Goal: Information Seeking & Learning: Learn about a topic

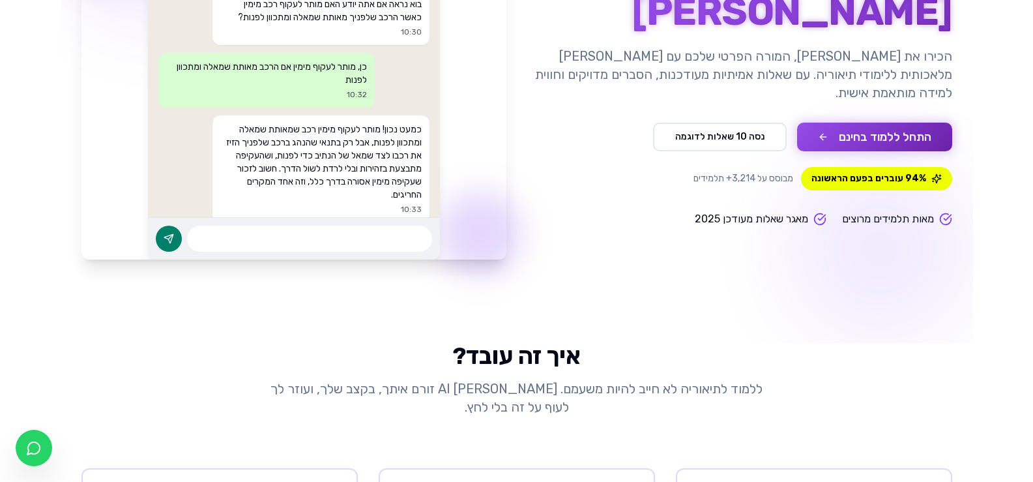
scroll to position [266, 0]
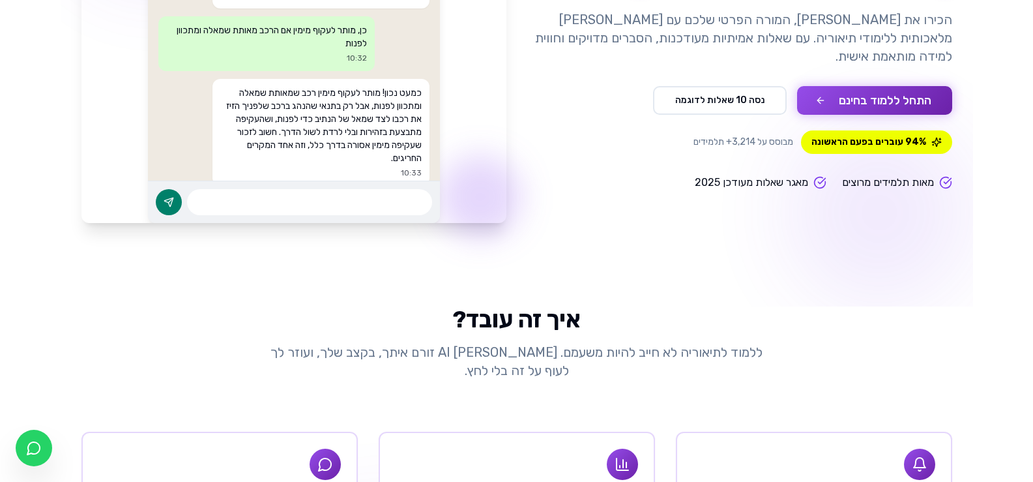
click at [925, 100] on button "התחל ללמוד בחינם" at bounding box center [874, 100] width 155 height 29
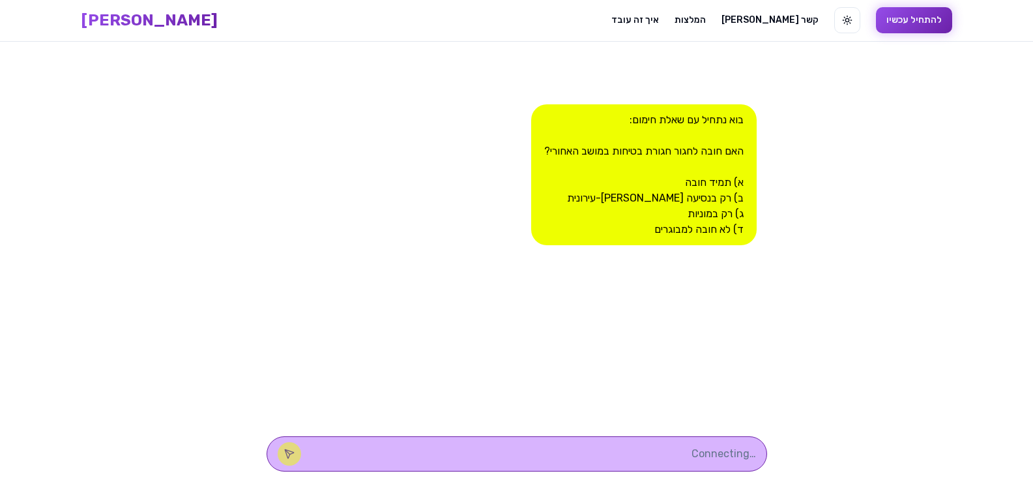
scroll to position [1, 0]
click at [702, 185] on div "בוא נתחיל עם שאלת חימום: האם חובה לחגור חגורת בטיחות במושב האחורי? א) תמיד חובה…" at bounding box center [644, 174] width 226 height 141
click at [740, 164] on div "בוא נתחיל עם שאלת חימום: האם חובה לחגור חגורת בטיחות במושב האחורי? א) תמיד חובה…" at bounding box center [644, 174] width 226 height 141
drag, startPoint x: 678, startPoint y: 172, endPoint x: 721, endPoint y: 182, distance: 44.1
click at [721, 182] on div "בוא נתחיל עם שאלת חימום: האם חובה לחגור חגורת בטיחות במושב האחורי? א) תמיד חובה…" at bounding box center [644, 174] width 226 height 141
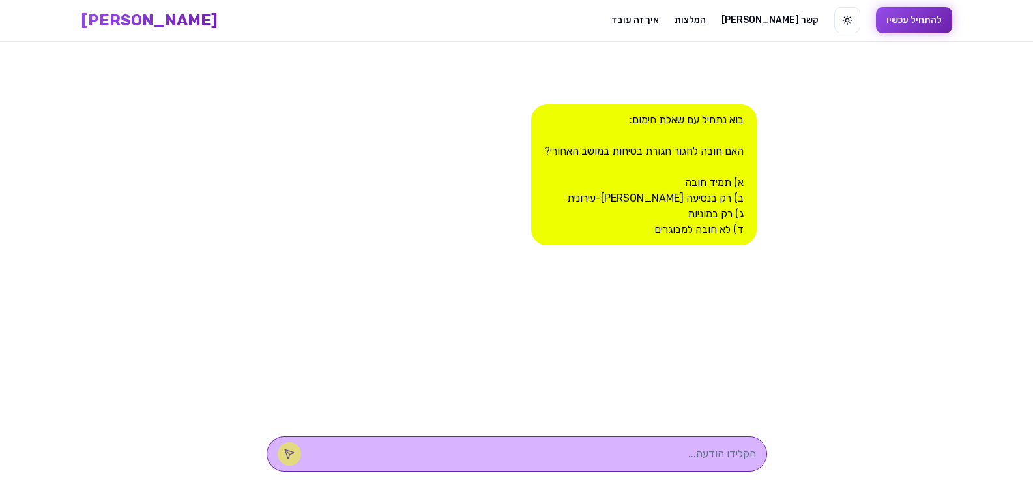
click at [664, 177] on div "בוא נתחיל עם שאלת חימום: האם חובה לחגור חגורת בטיחות במושב האחורי? א) תמיד חובה…" at bounding box center [644, 174] width 226 height 141
click at [742, 183] on div "בוא נתחיל עם שאלת חימום: האם חובה לחגור חגורת בטיחות במושב האחורי? א) תמיד חובה…" at bounding box center [644, 174] width 226 height 141
drag, startPoint x: 742, startPoint y: 183, endPoint x: 674, endPoint y: 178, distance: 68.0
click at [676, 180] on div "בוא נתחיל עם שאלת חימום: האם חובה לחגור חגורת בטיחות במושב האחורי? א) תמיד חובה…" at bounding box center [644, 174] width 226 height 141
click at [667, 170] on div "בוא נתחיל עם שאלת חימום: האם חובה לחגור חגורת בטיחות במושב האחורי? א) תמיד חובה…" at bounding box center [644, 174] width 226 height 141
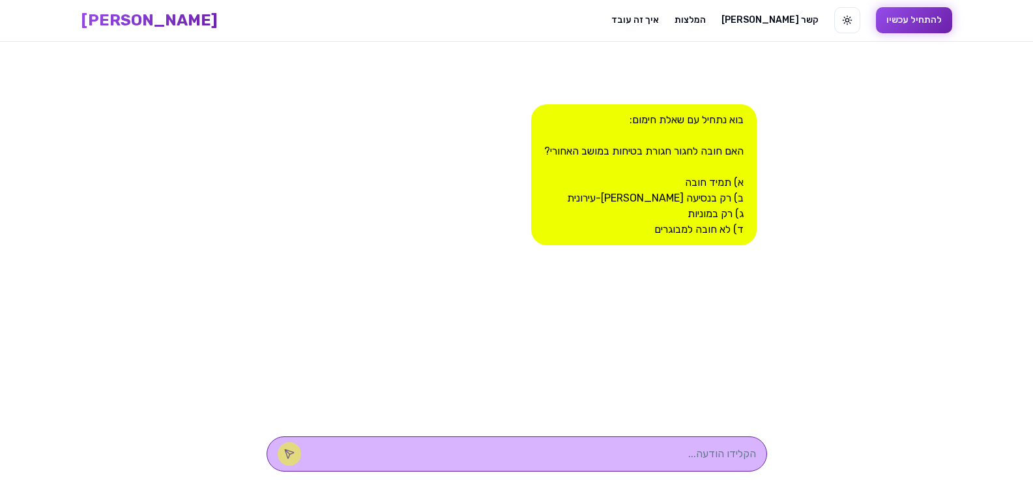
click at [711, 134] on div "בוא נתחיל עם שאלת חימום: האם חובה לחגור חגורת בטיחות במושב האחורי? א) תמיד חובה…" at bounding box center [644, 174] width 226 height 141
click at [701, 459] on textarea at bounding box center [535, 454] width 442 height 16
click at [662, 450] on textarea at bounding box center [535, 454] width 442 height 16
type textarea "תמיד חובה"
click at [301, 452] on button at bounding box center [289, 453] width 23 height 23
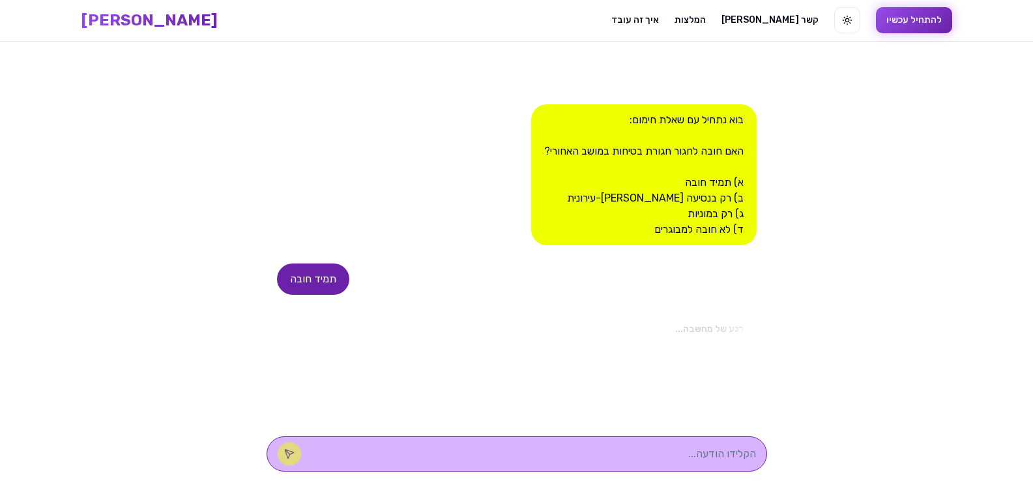
scroll to position [10, 0]
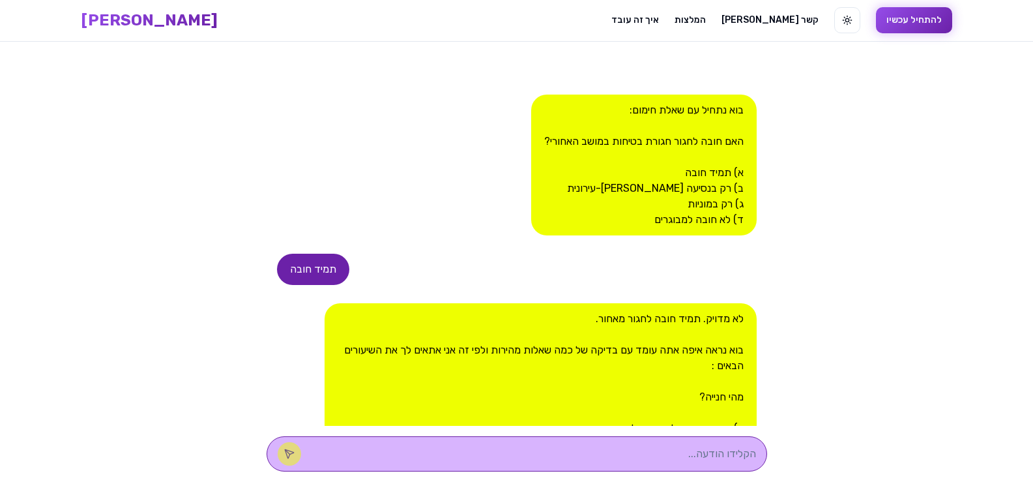
click at [694, 456] on textarea at bounding box center [535, 454] width 442 height 16
click at [297, 263] on div "תמיד חובה" at bounding box center [313, 269] width 72 height 31
click at [649, 309] on div "לא מדויק. תמיד חובה לחגור מאחור. [PERSON_NAME] נראה איפה אתה עומד עם בדיקה של כ…" at bounding box center [541, 397] width 432 height 188
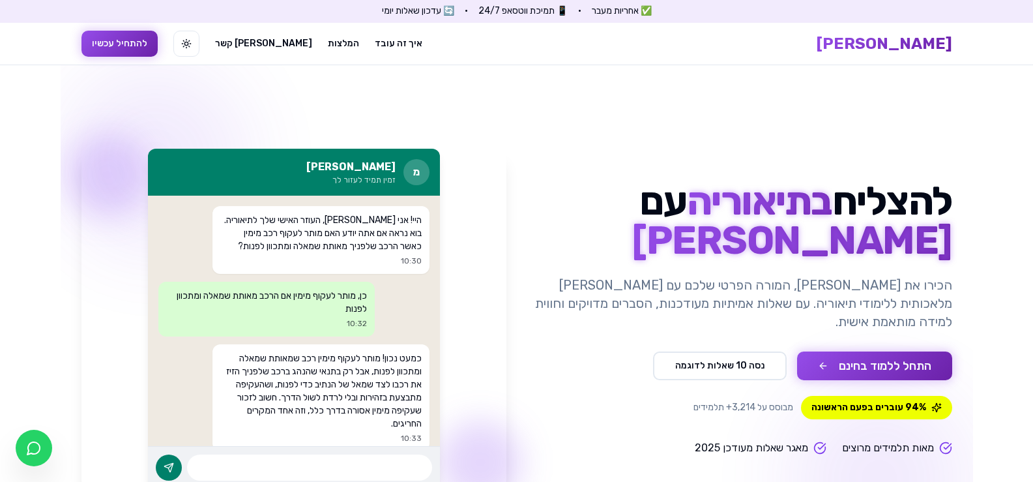
scroll to position [266, 0]
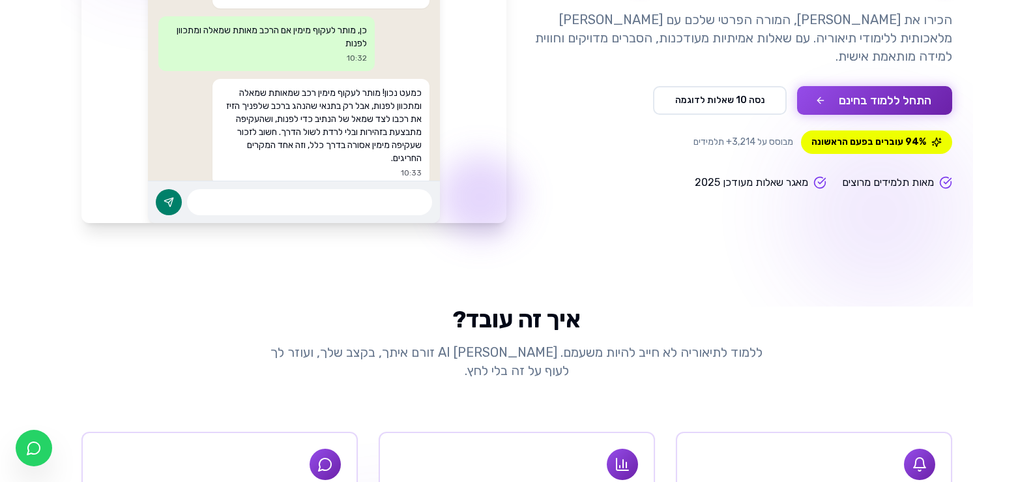
click at [924, 93] on button "התחל ללמוד בחינם" at bounding box center [874, 100] width 155 height 29
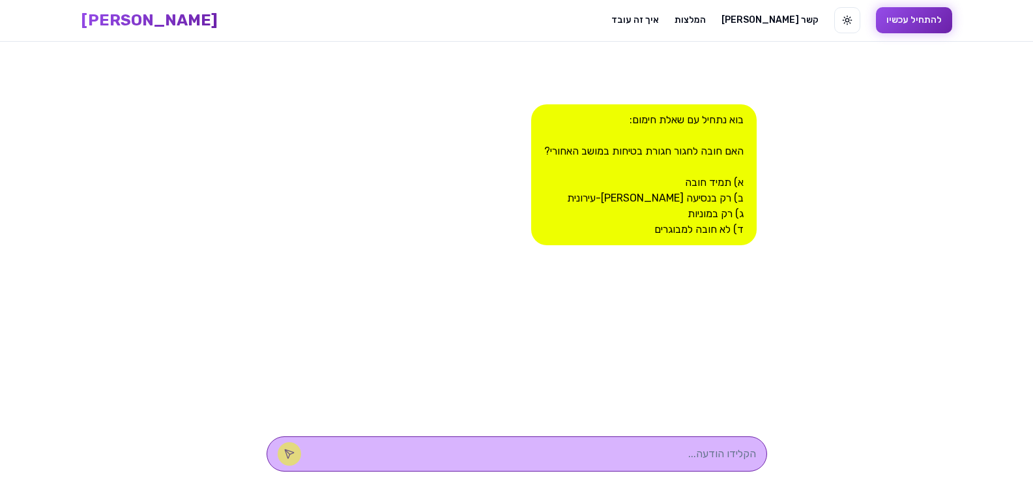
click at [702, 456] on textarea at bounding box center [535, 454] width 442 height 16
type textarea "במושב האחורי תמיד חובה לחגור חגורת בטיחות"
click at [295, 449] on icon at bounding box center [289, 454] width 10 height 10
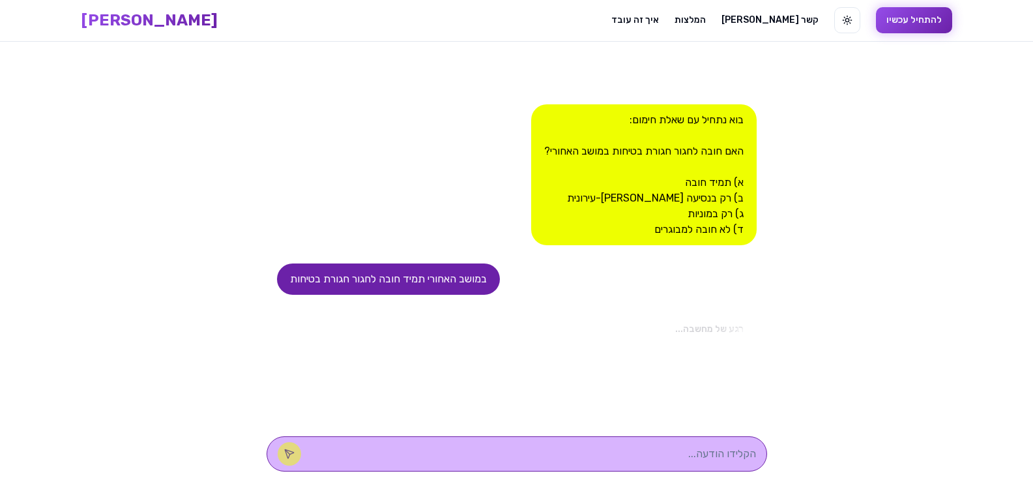
scroll to position [10, 0]
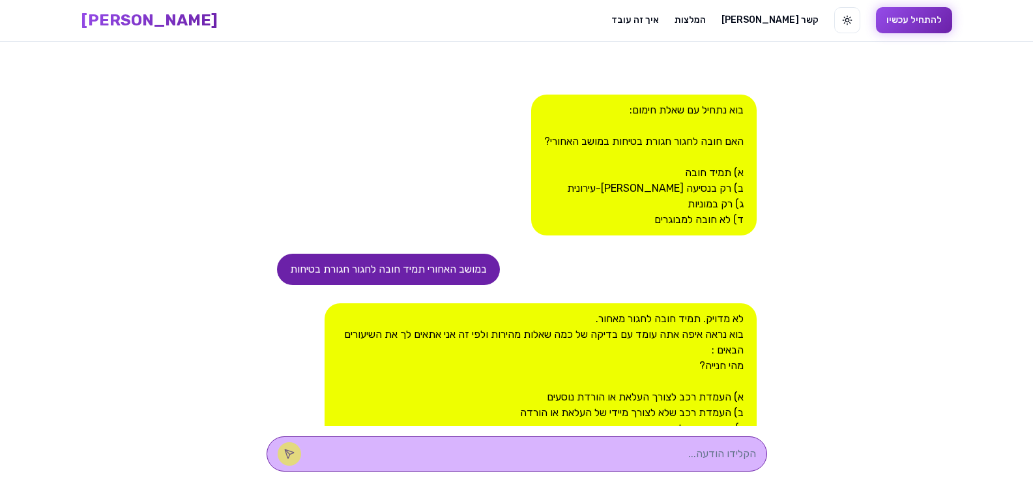
click at [453, 268] on div "במושב האחורי תמיד חובה לחגור חגורת בטיחות" at bounding box center [388, 269] width 223 height 31
click at [588, 323] on div "לא מדויק. תמיד חובה לחגור מאחור. [PERSON_NAME] נראה איפה אתה עומד עם בדיקה של כ…" at bounding box center [541, 381] width 432 height 156
click at [668, 424] on div "לא מדויק. תמיד חובה לחגור מאחור. [PERSON_NAME] נראה איפה אתה עומד עם בדיקה של כ…" at bounding box center [541, 381] width 432 height 156
click at [661, 411] on div "לא מדויק. תמיד חובה לחגור מאחור. [PERSON_NAME] נראה איפה אתה עומד עם בדיקה של כ…" at bounding box center [541, 381] width 432 height 156
click at [605, 106] on div "בוא נתחיל עם שאלת חימום: האם חובה לחגור חגורת בטיחות במושב האחורי? א) תמיד חובה…" at bounding box center [644, 165] width 226 height 141
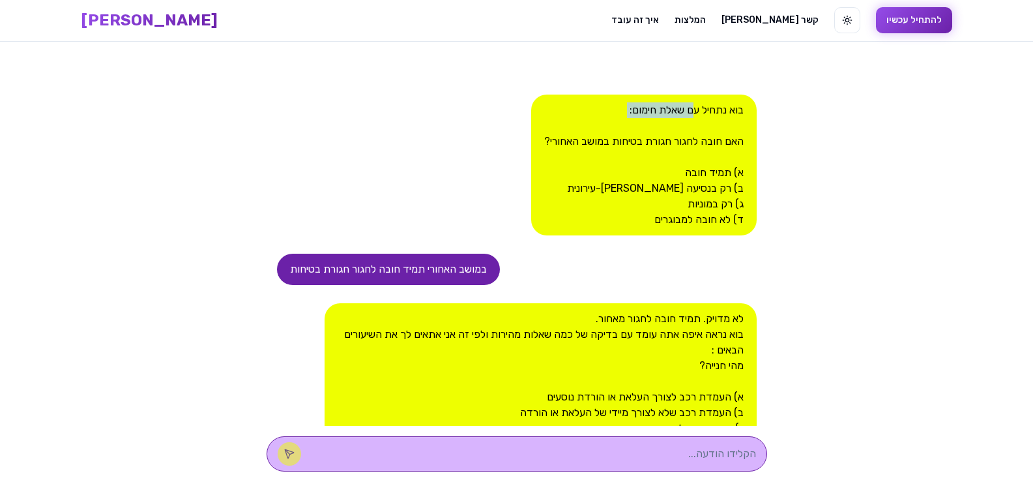
drag, startPoint x: 567, startPoint y: 126, endPoint x: 685, endPoint y: 112, distance: 118.8
click at [683, 112] on div "בוא נתחיל עם שאלת חימום: האם חובה לחגור חגורת בטיחות במושב האחורי? א) תמיד חובה…" at bounding box center [644, 165] width 226 height 141
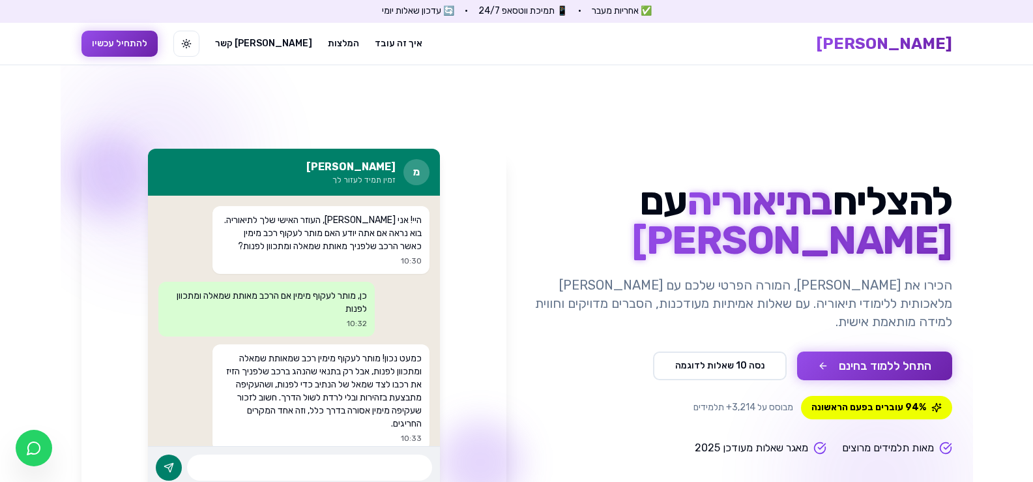
scroll to position [266, 0]
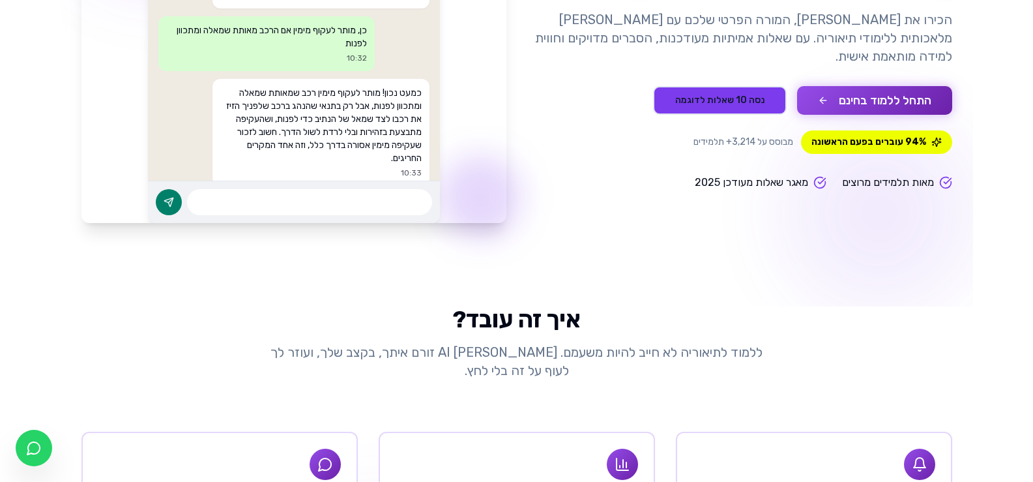
click at [724, 86] on button "נסה 10 שאלות לדוגמה" at bounding box center [720, 100] width 134 height 29
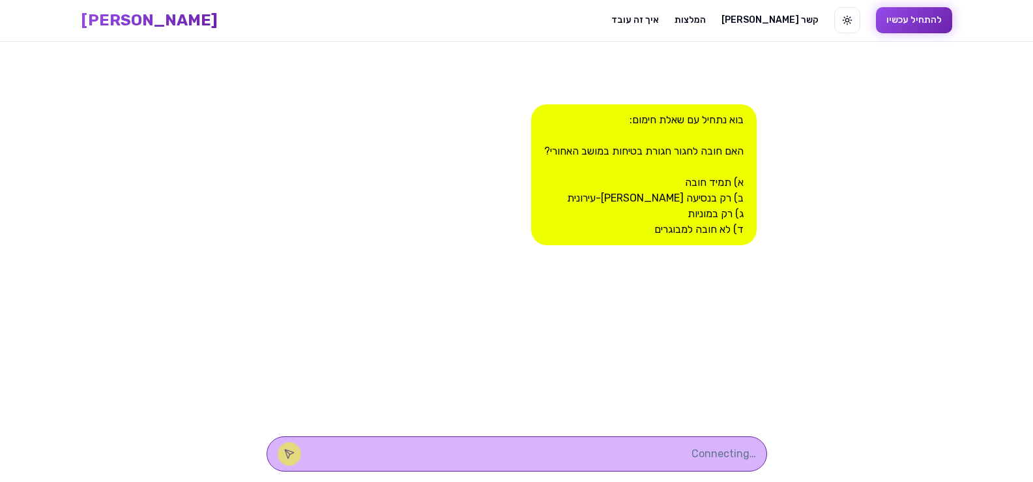
scroll to position [1, 0]
click at [690, 118] on div "בוא נתחיל עם שאלת חימום: האם חובה לחגור חגורת בטיחות במושב האחורי? א) תמיד חובה…" at bounding box center [644, 174] width 226 height 141
drag, startPoint x: 714, startPoint y: 168, endPoint x: 711, endPoint y: 175, distance: 7.3
click at [714, 170] on div "בוא נתחיל עם שאלת חימום: האם חובה לחגור חגורת בטיחות במושב האחורי? א) תמיד חובה…" at bounding box center [644, 174] width 226 height 141
drag, startPoint x: 687, startPoint y: 183, endPoint x: 745, endPoint y: 192, distance: 58.6
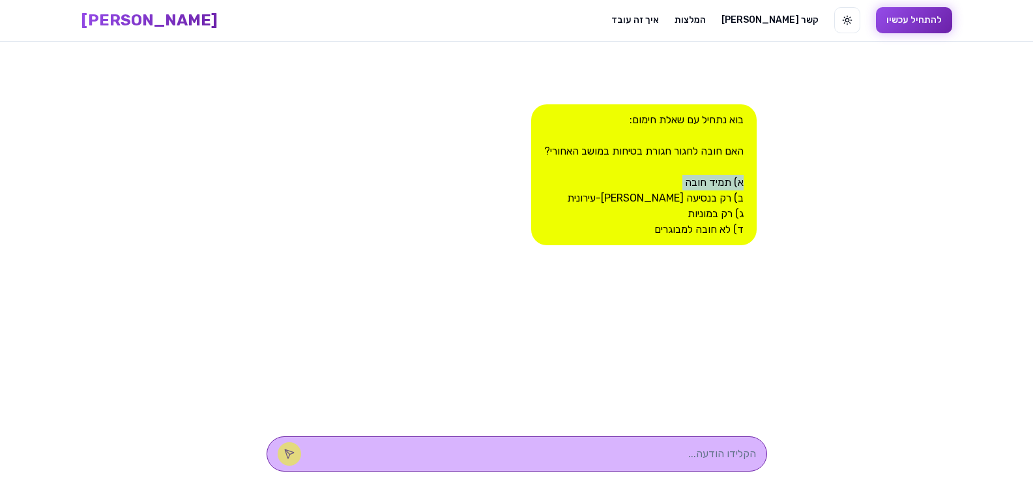
click at [745, 192] on div "בוא נתחיל עם שאלת חימום: האם חובה לחגור חגורת בטיחות במושב האחורי? א) תמיד חובה…" at bounding box center [644, 174] width 226 height 141
click at [722, 181] on div "בוא נתחיל עם שאלת חימום: האם חובה לחגור חגורת בטיחות במושב האחורי? א) תמיד חובה…" at bounding box center [644, 174] width 226 height 141
drag, startPoint x: 731, startPoint y: 258, endPoint x: 726, endPoint y: 263, distance: 7.4
click at [727, 261] on div "בוא נתחיל עם שאלת חימום: האם חובה לחגור חגורת בטיחות במושב האחורי? א) תמיד חובה…" at bounding box center [517, 234] width 501 height 384
click at [612, 23] on link "איך זה עובד" at bounding box center [636, 20] width 48 height 13
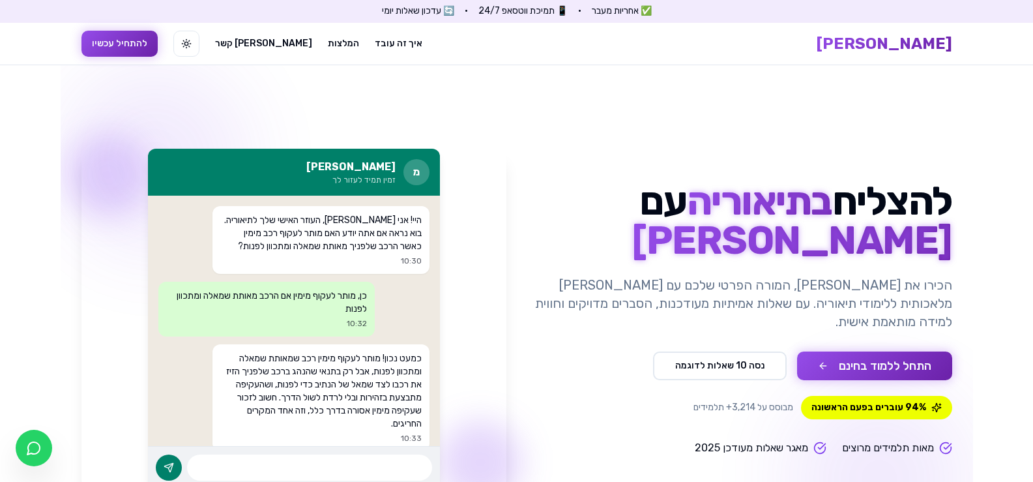
scroll to position [572, 0]
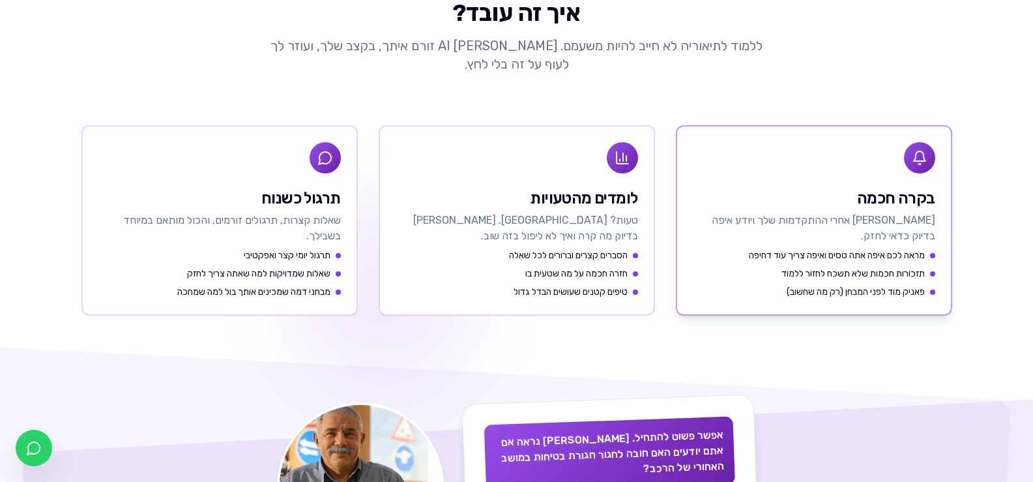
click at [913, 208] on div "בקרה חכמה" at bounding box center [814, 198] width 243 height 21
click at [825, 285] on ul "מראה לכם איפה אתה טסים ואיפה צריך עוד דחיפה תזכורות חכמות שלא תשכח לחזור ללמוד …" at bounding box center [814, 274] width 243 height 50
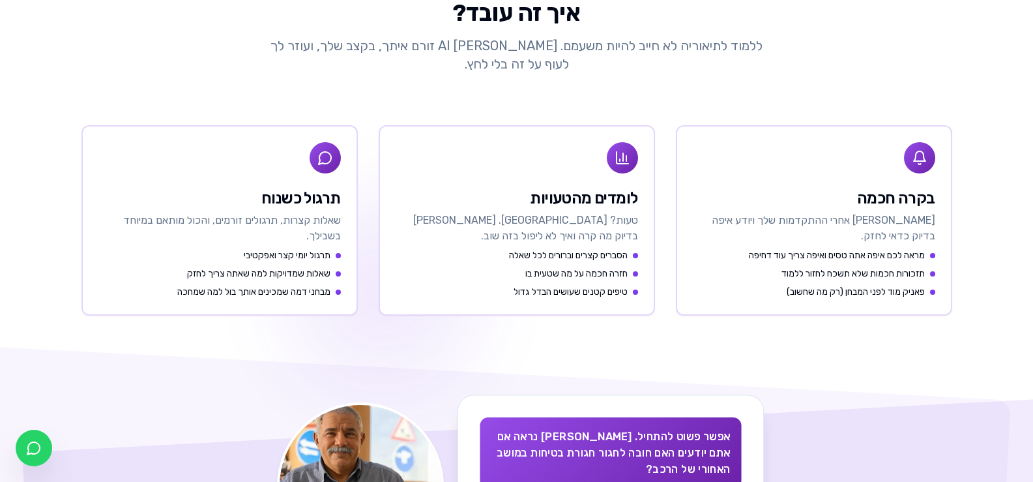
click at [688, 425] on div "אפשר פשוט להתחיל. [PERSON_NAME] נראה אם אתם יודעים האם חובה לחגור חגורת בטיחות …" at bounding box center [610, 452] width 261 height 71
click at [689, 425] on div "אפשר פשוט להתחיל. [PERSON_NAME] נראה אם אתם יודעים האם חובה לחגור חגורת בטיחות …" at bounding box center [610, 452] width 261 height 71
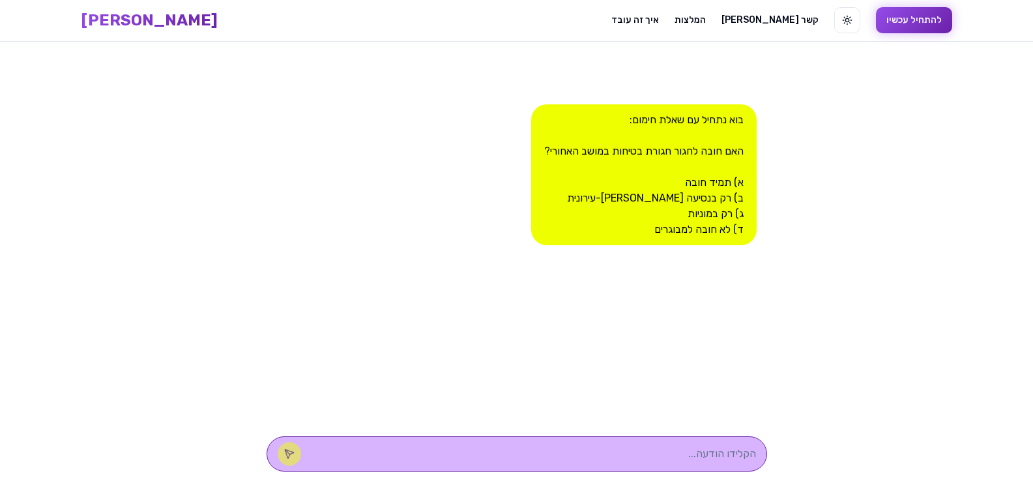
scroll to position [266, 0]
